Goal: Task Accomplishment & Management: Complete application form

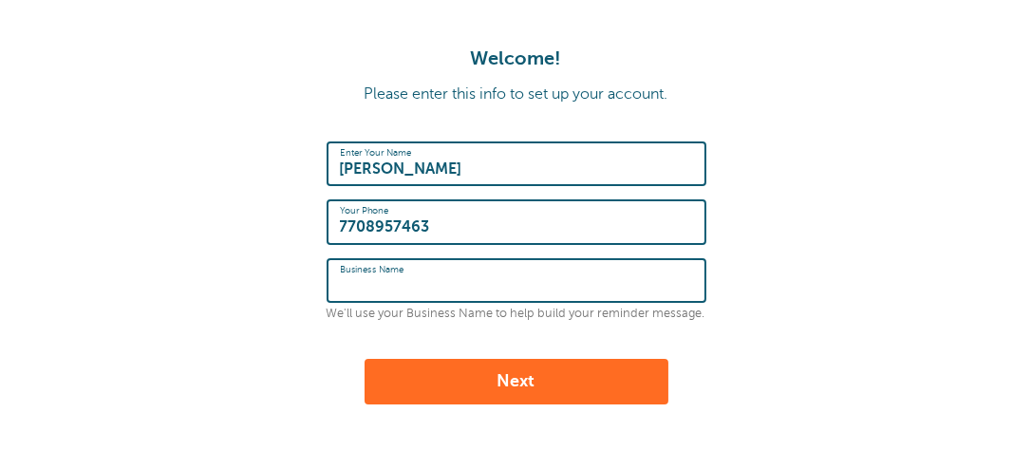
click at [414, 288] on input "Business Name" at bounding box center [516, 280] width 353 height 41
click at [374, 284] on input "Business Name" at bounding box center [516, 280] width 353 height 41
type input "Vitality Counseling Services"
click at [509, 380] on button "Next" at bounding box center [516, 382] width 304 height 46
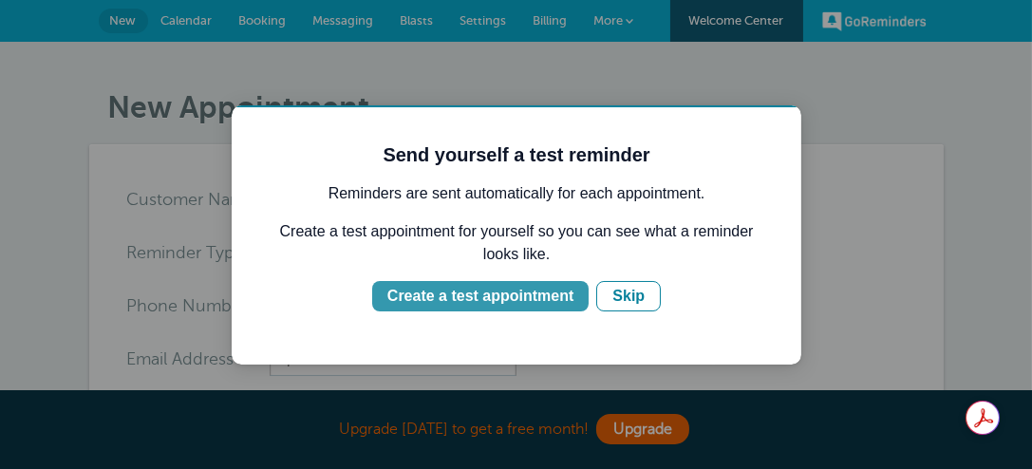
click at [520, 293] on div "Create a test appointment" at bounding box center [479, 295] width 186 height 23
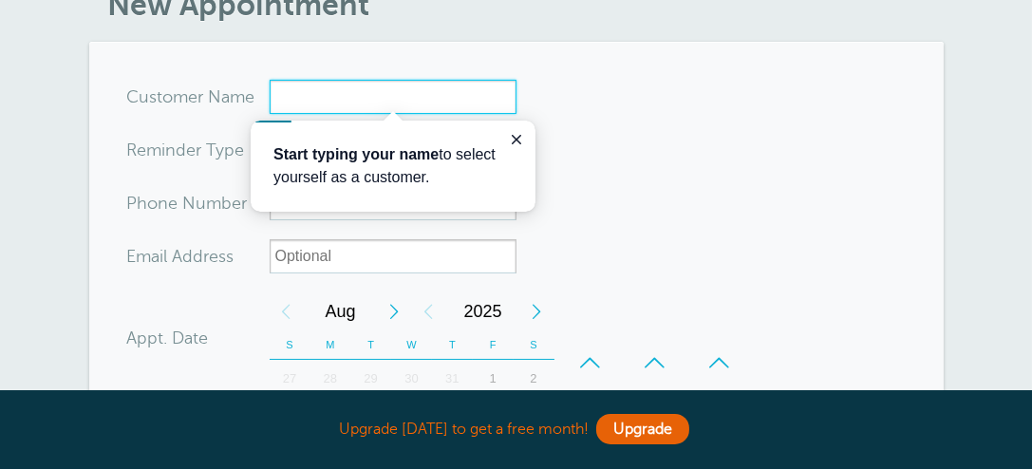
scroll to position [107, 0]
